Goal: Navigation & Orientation: Find specific page/section

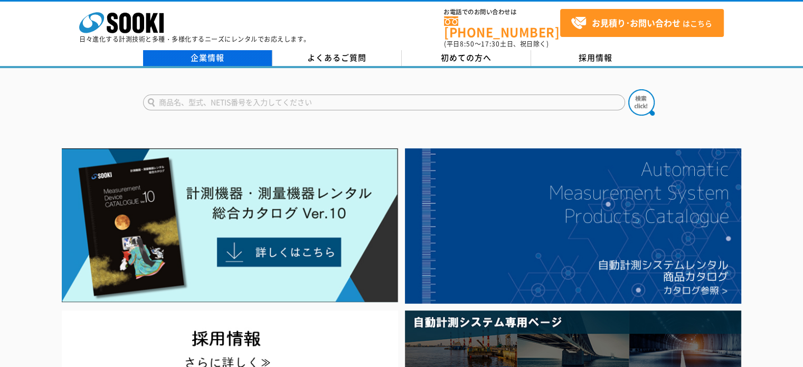
click at [209, 52] on link "企業情報" at bounding box center [207, 58] width 129 height 16
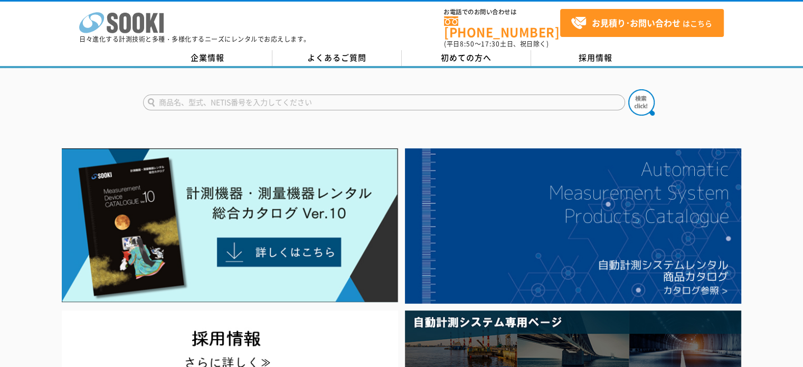
click at [146, 23] on icon "株式会社 ソーキ" at bounding box center [121, 22] width 85 height 21
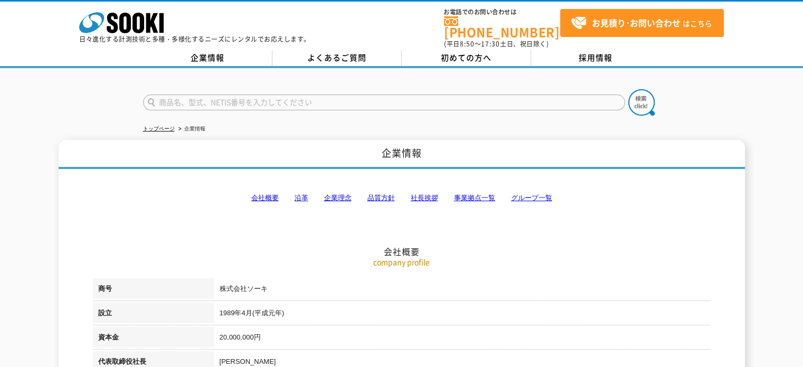
click at [458, 194] on link "事業拠点一覧" at bounding box center [474, 198] width 41 height 8
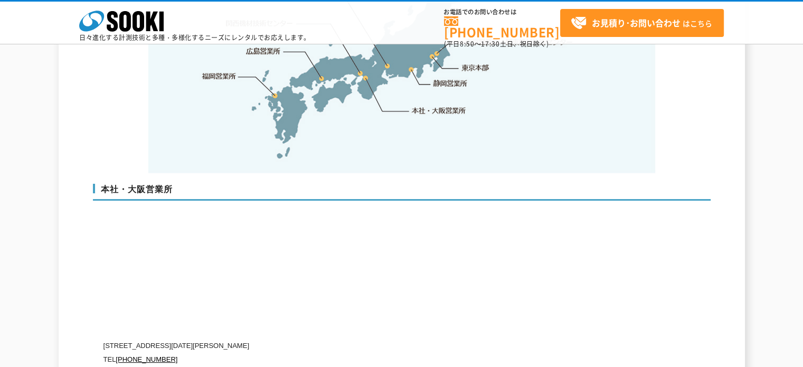
scroll to position [2490, 0]
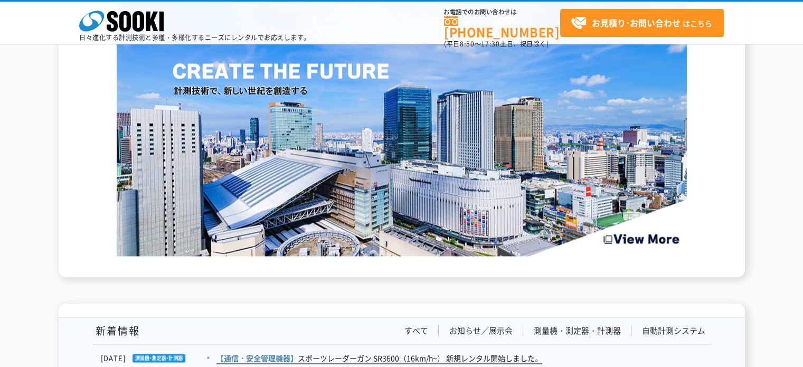
scroll to position [1477, 0]
drag, startPoint x: 482, startPoint y: 321, endPoint x: 482, endPoint y: 327, distance: 6.9
click at [482, 330] on link "お知らせ／展示会" at bounding box center [480, 330] width 63 height 11
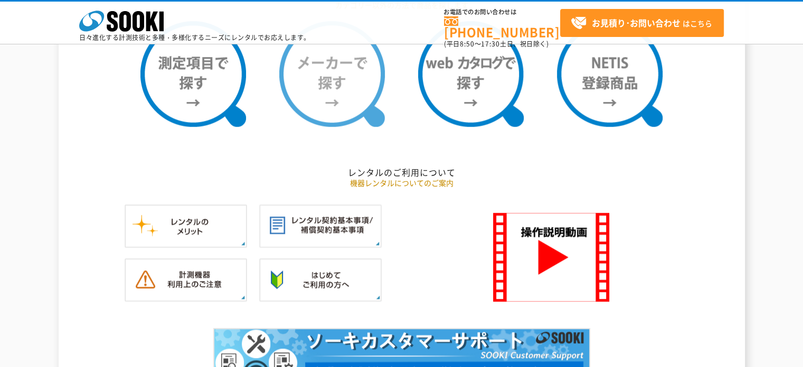
scroll to position [951, 0]
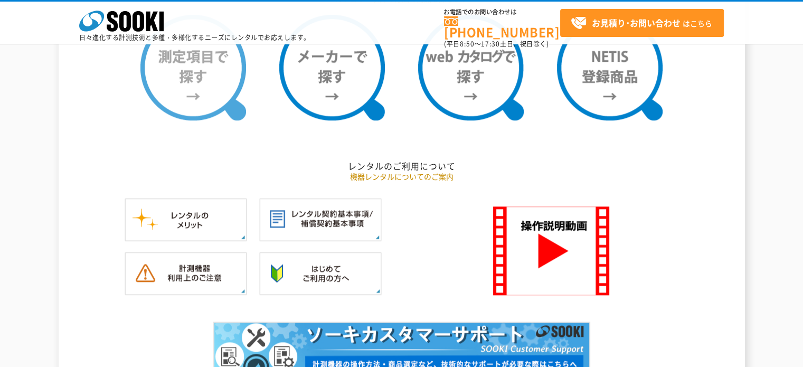
click at [174, 70] on img at bounding box center [193, 68] width 106 height 106
